Goal: Task Accomplishment & Management: Complete application form

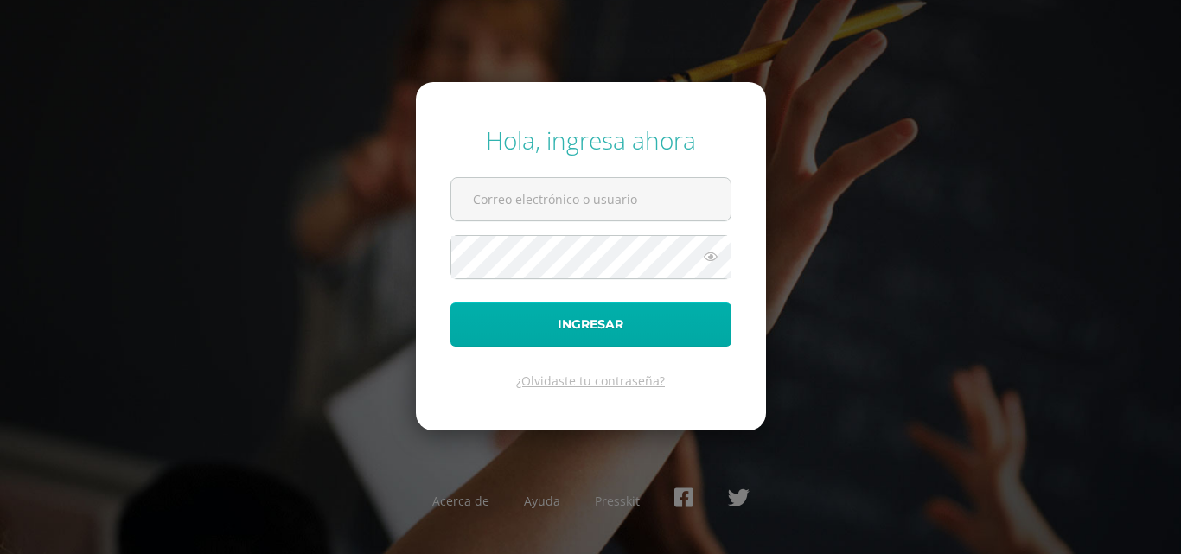
type input "[PERSON_NAME][EMAIL_ADDRESS][DOMAIN_NAME]"
click at [568, 309] on button "Ingresar" at bounding box center [590, 325] width 281 height 44
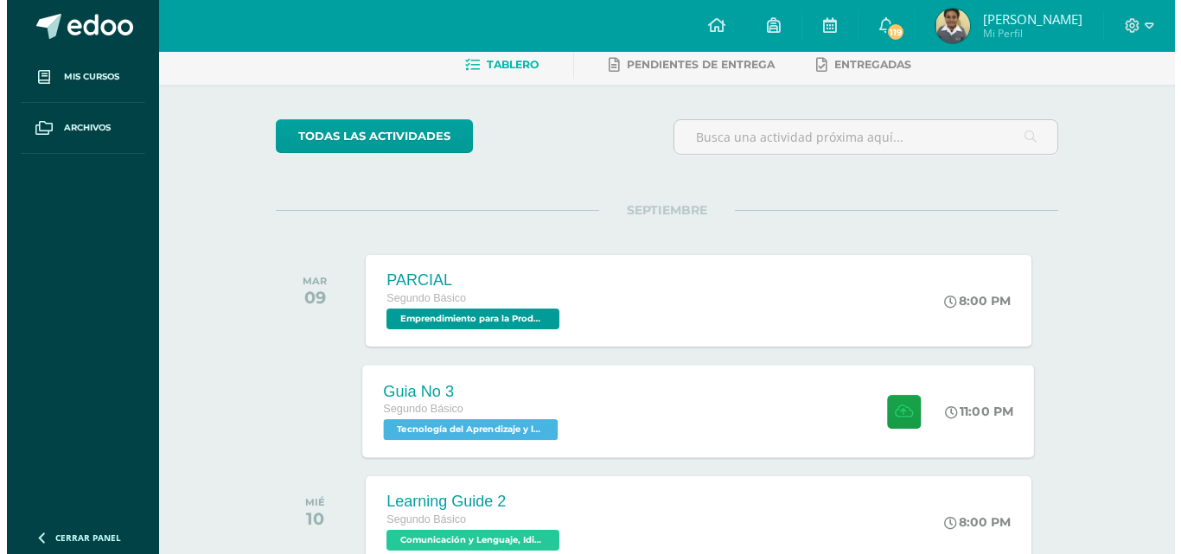
scroll to position [173, 0]
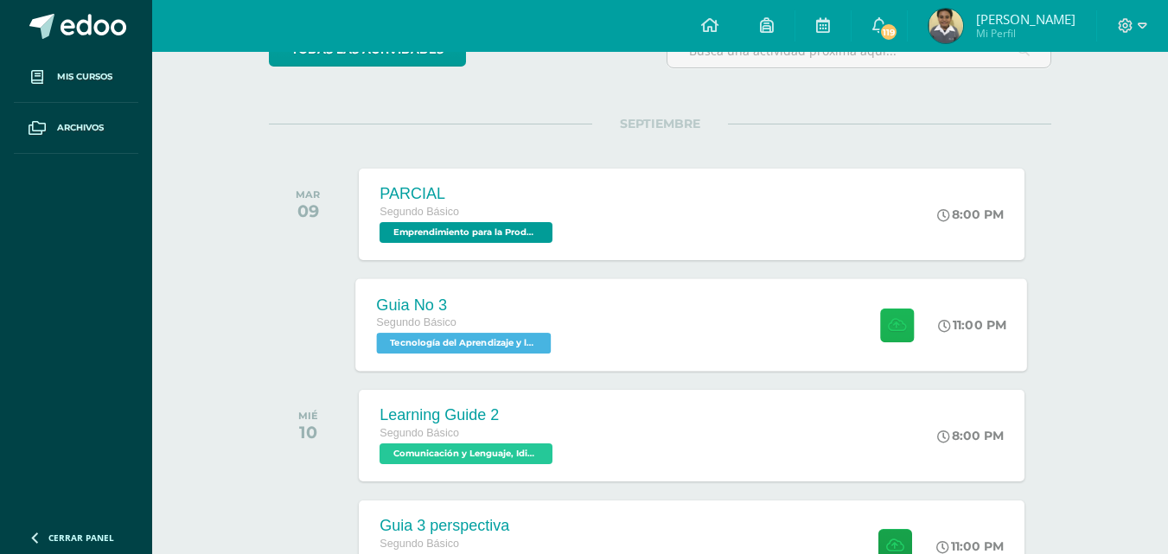
click at [893, 328] on icon at bounding box center [897, 324] width 18 height 15
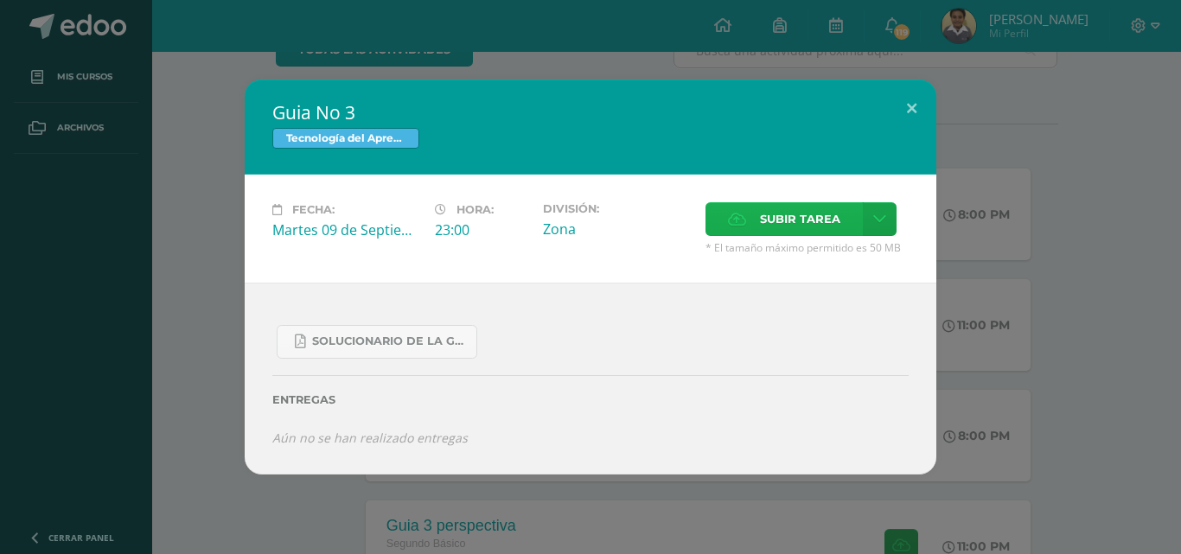
click at [736, 226] on label "Subir tarea" at bounding box center [783, 219] width 157 height 34
click at [0, 0] on input "Subir tarea" at bounding box center [0, 0] width 0 height 0
click at [804, 237] on div "Subir tarea" at bounding box center [806, 221] width 203 height 38
click at [820, 219] on span "Subir tarea" at bounding box center [800, 219] width 80 height 32
click at [0, 0] on input "Subir tarea" at bounding box center [0, 0] width 0 height 0
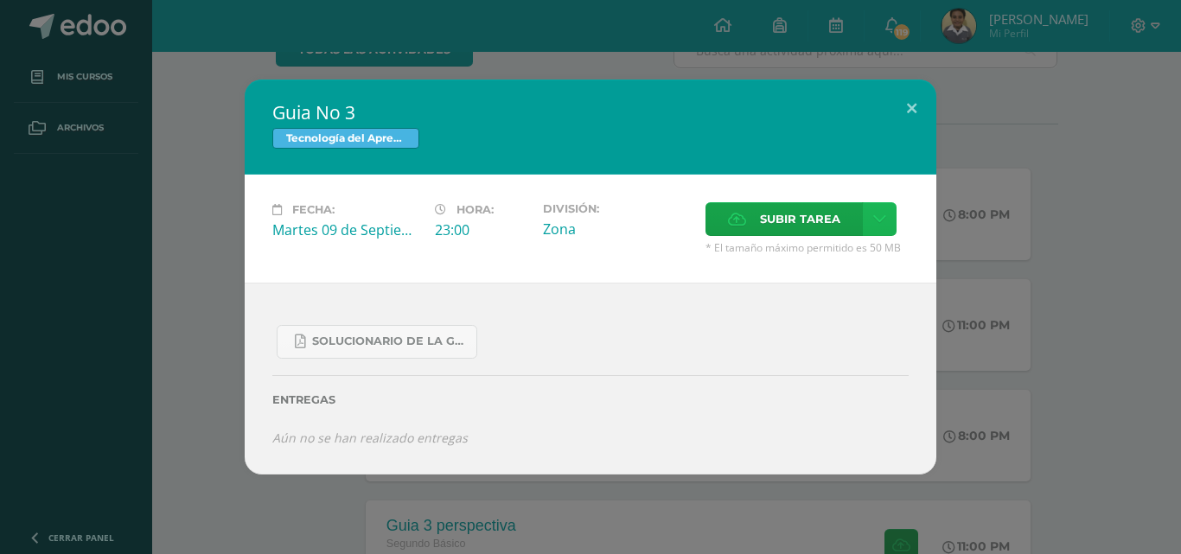
click at [883, 213] on icon at bounding box center [879, 219] width 13 height 15
click at [831, 251] on span "Subir enlace" at bounding box center [805, 256] width 73 height 16
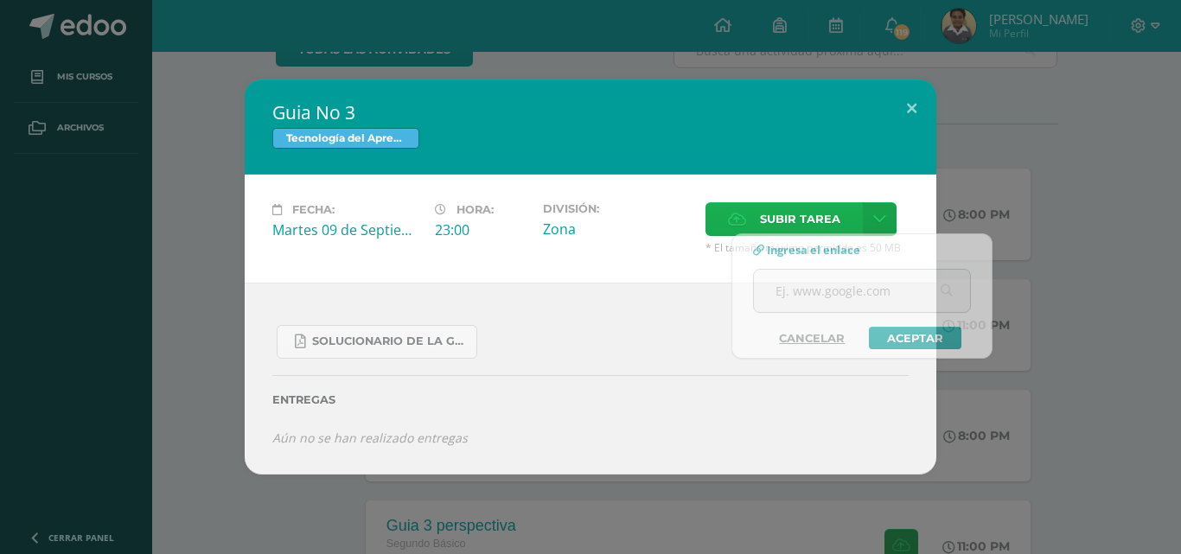
click at [755, 214] on label "Subir tarea" at bounding box center [783, 219] width 157 height 34
click at [0, 0] on input "Subir tarea" at bounding box center [0, 0] width 0 height 0
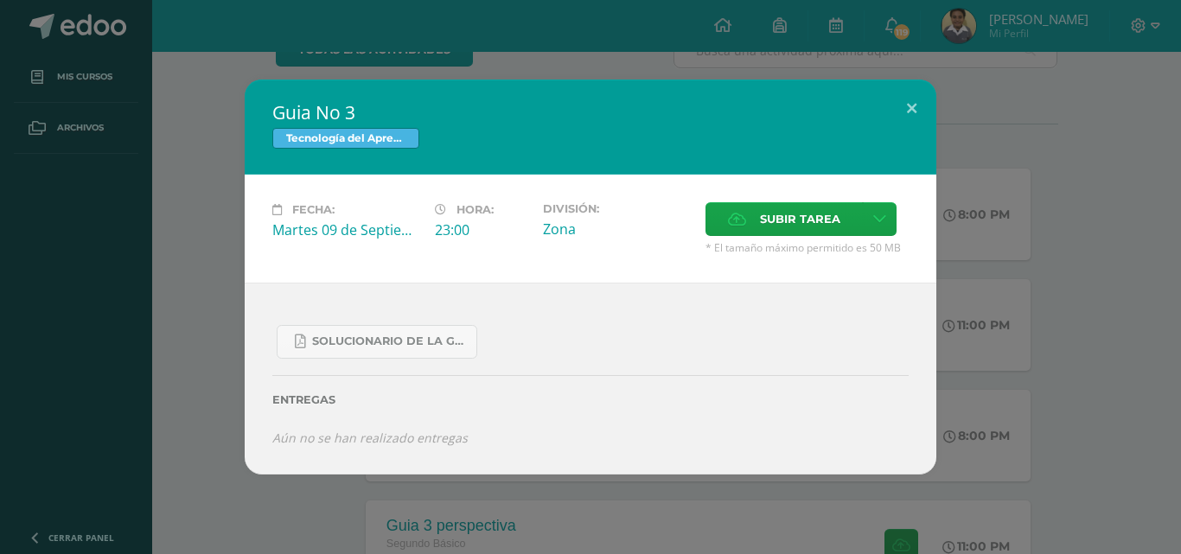
click at [643, 323] on div "SOLUCIONARIO DE LA GUIA 3 FUNCIONES..pdf" at bounding box center [590, 335] width 636 height 48
